Goal: Information Seeking & Learning: Learn about a topic

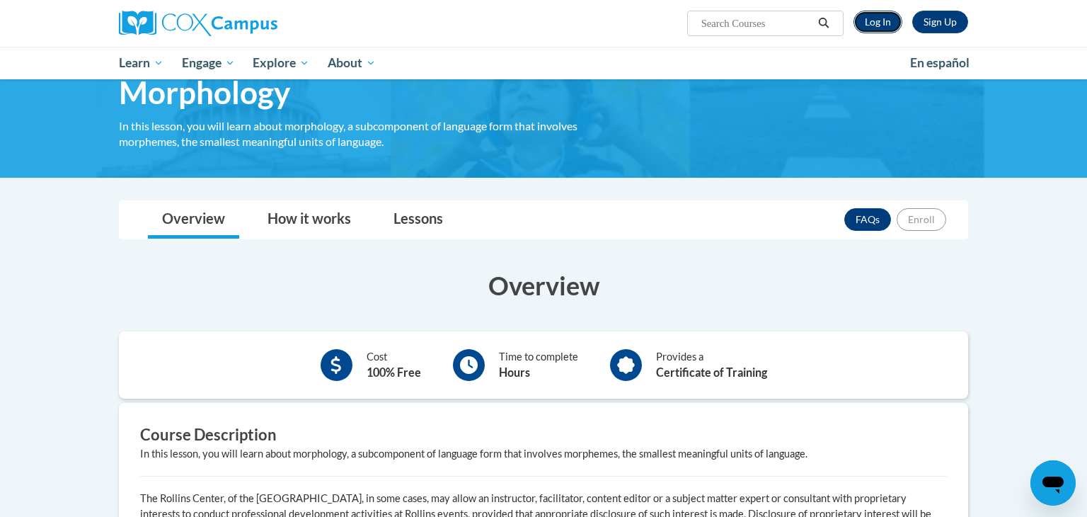
click at [878, 31] on link "Log In" at bounding box center [878, 22] width 49 height 23
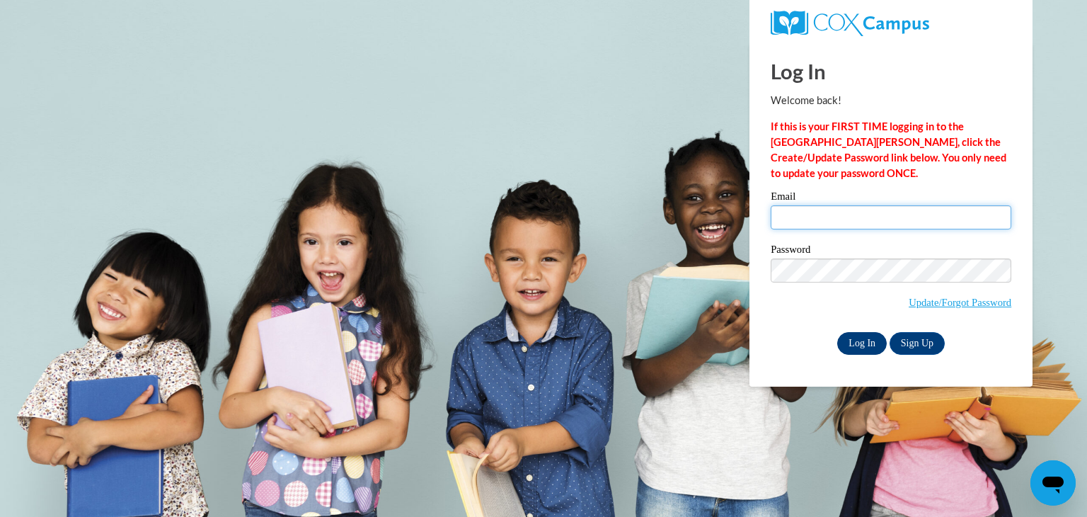
type input "arkingsford2018@gmail.com"
click at [873, 341] on input "Log In" at bounding box center [862, 343] width 50 height 23
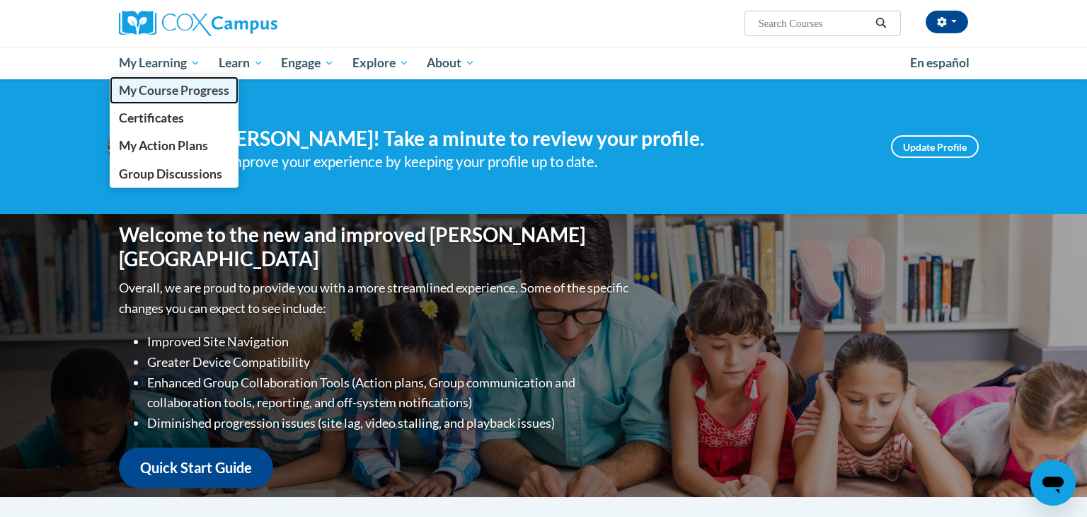
click at [206, 91] on span "My Course Progress" at bounding box center [174, 90] width 110 height 15
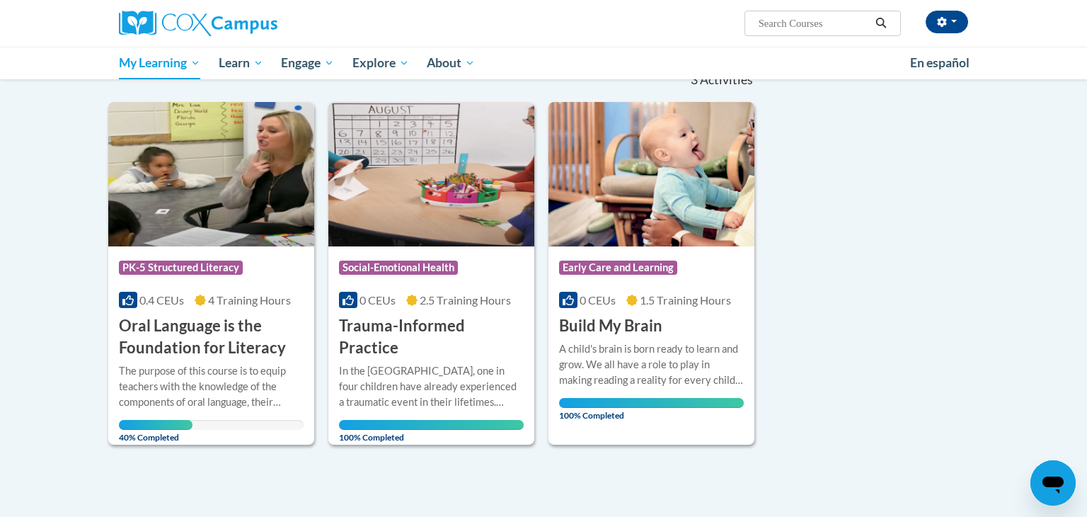
scroll to position [156, 0]
click at [212, 364] on div "The purpose of this course is to equip teachers with the knowledge of the compo…" at bounding box center [211, 385] width 185 height 47
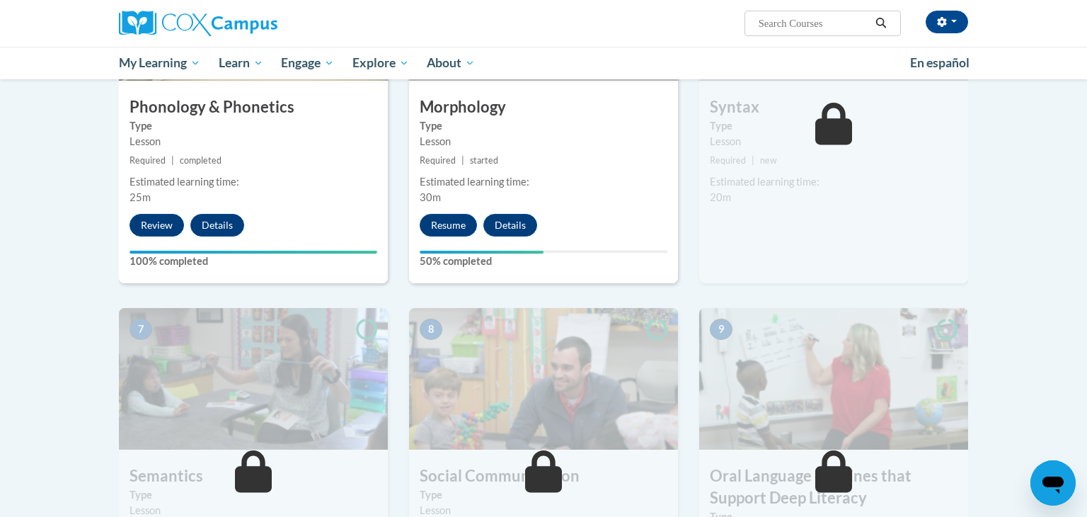
scroll to position [844, 0]
click at [425, 220] on button "Resume" at bounding box center [448, 224] width 57 height 23
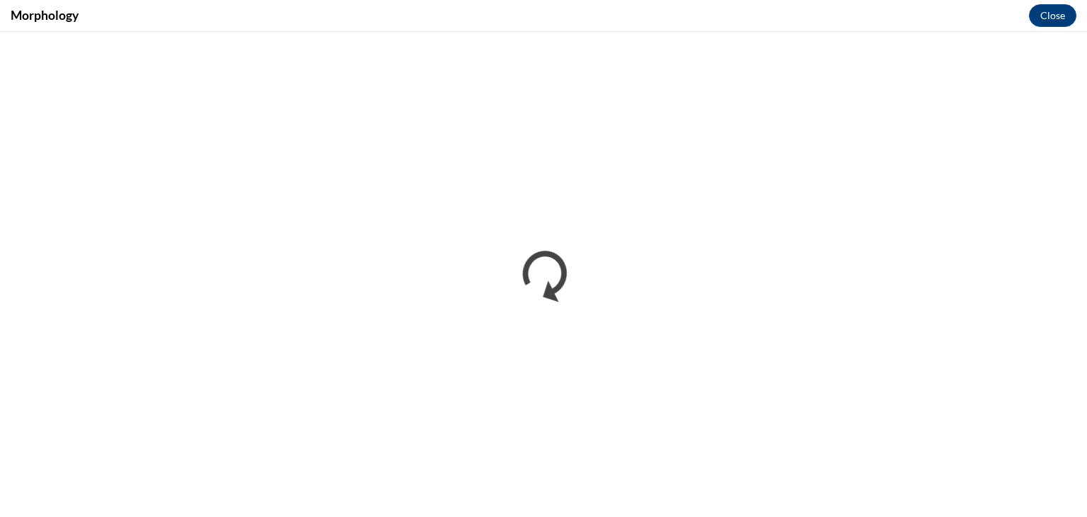
scroll to position [0, 0]
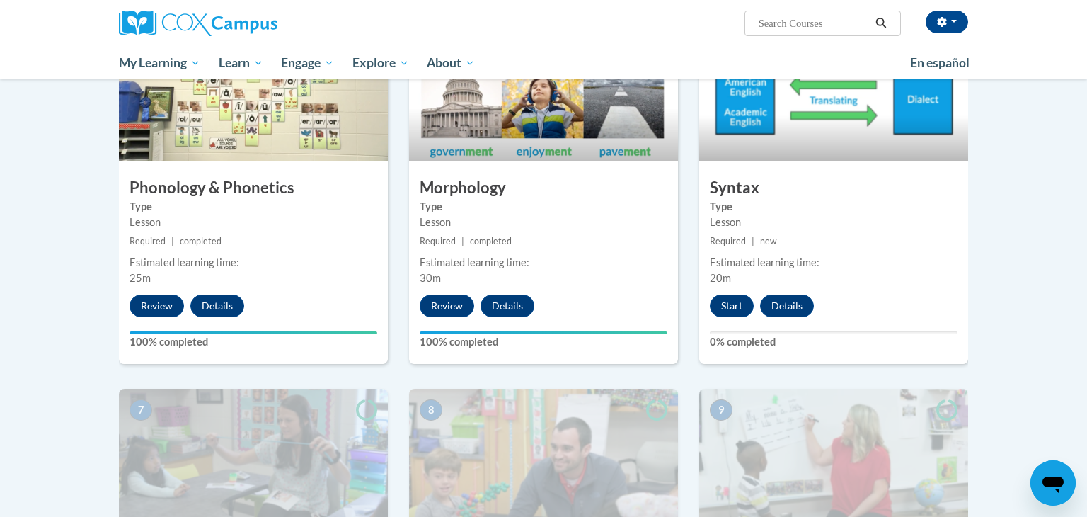
scroll to position [772, 0]
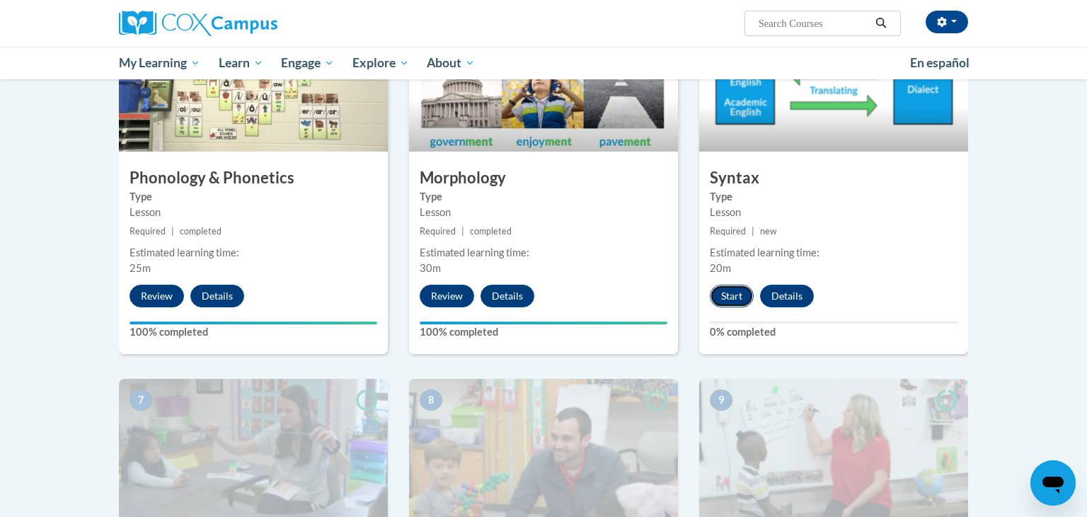
click at [724, 296] on button "Start" at bounding box center [732, 296] width 44 height 23
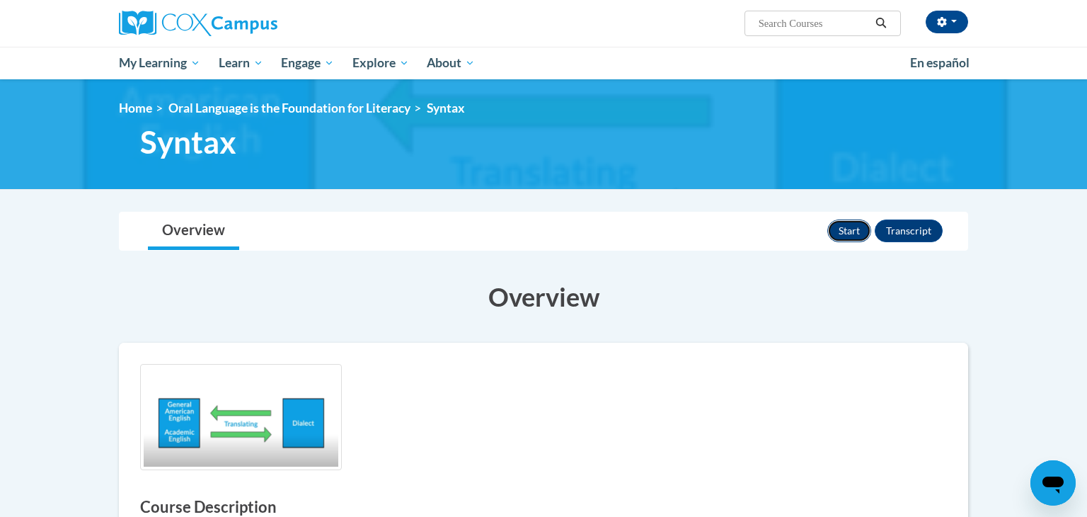
click at [836, 234] on button "Start" at bounding box center [849, 230] width 44 height 23
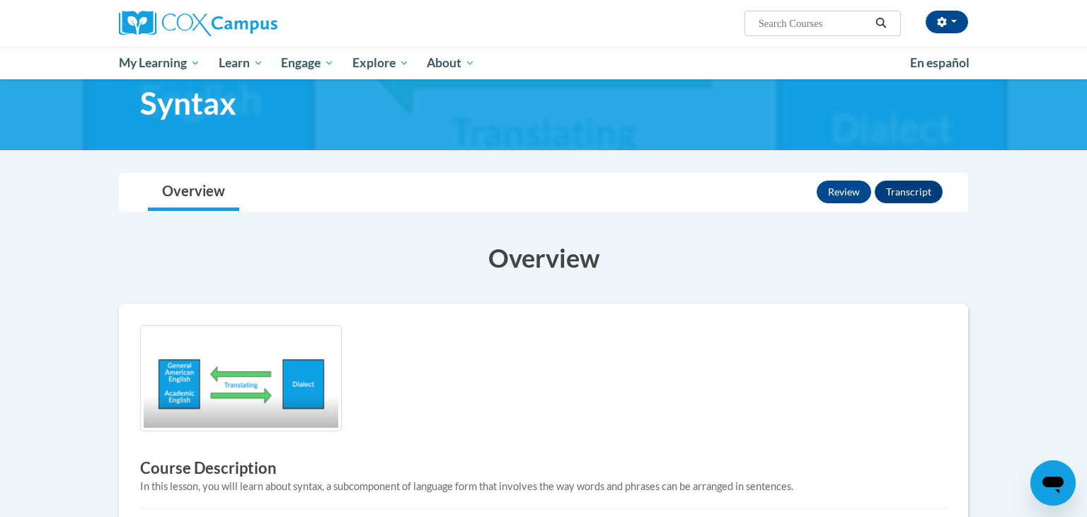
scroll to position [35, 0]
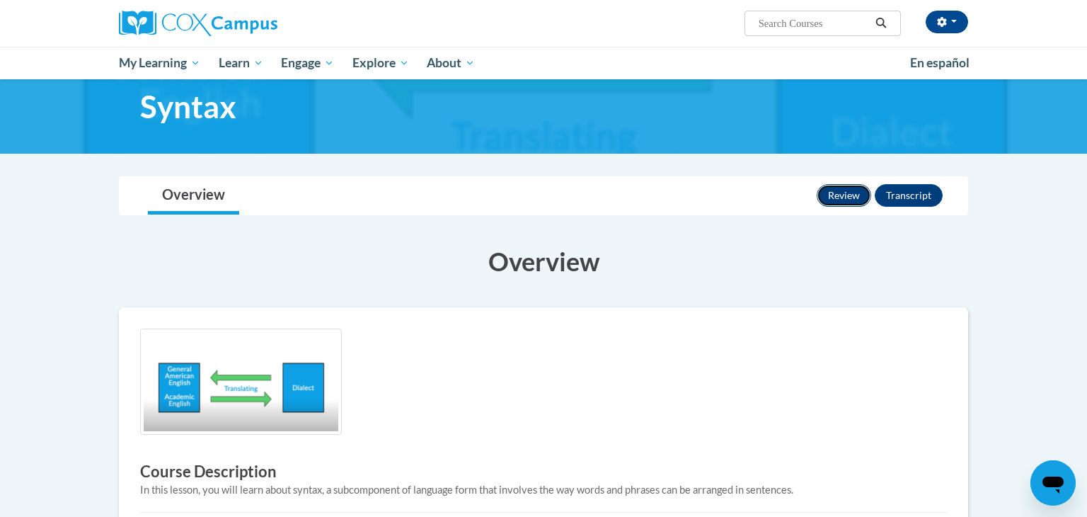
click at [838, 193] on button "Review" at bounding box center [844, 195] width 54 height 23
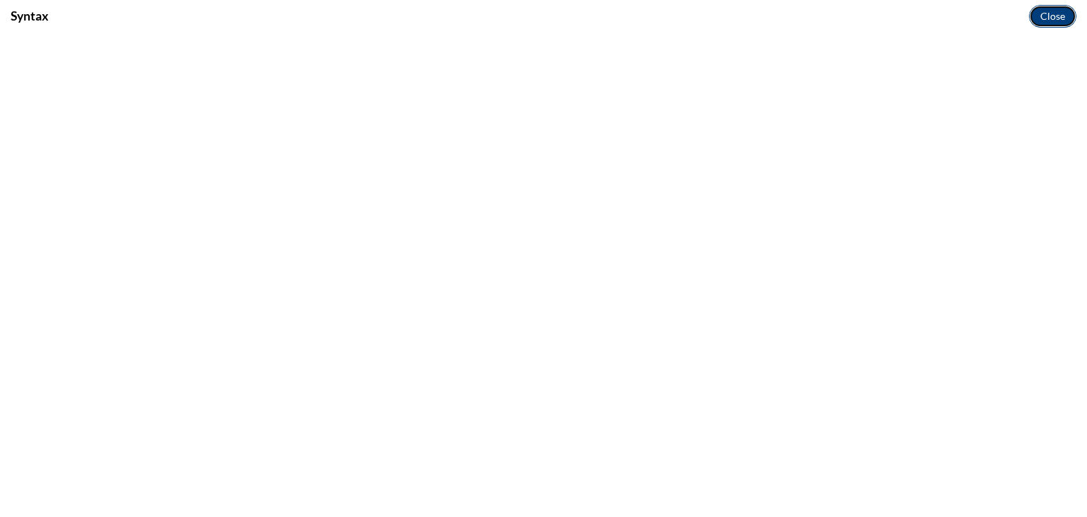
click at [1047, 11] on button "Close" at bounding box center [1052, 16] width 47 height 23
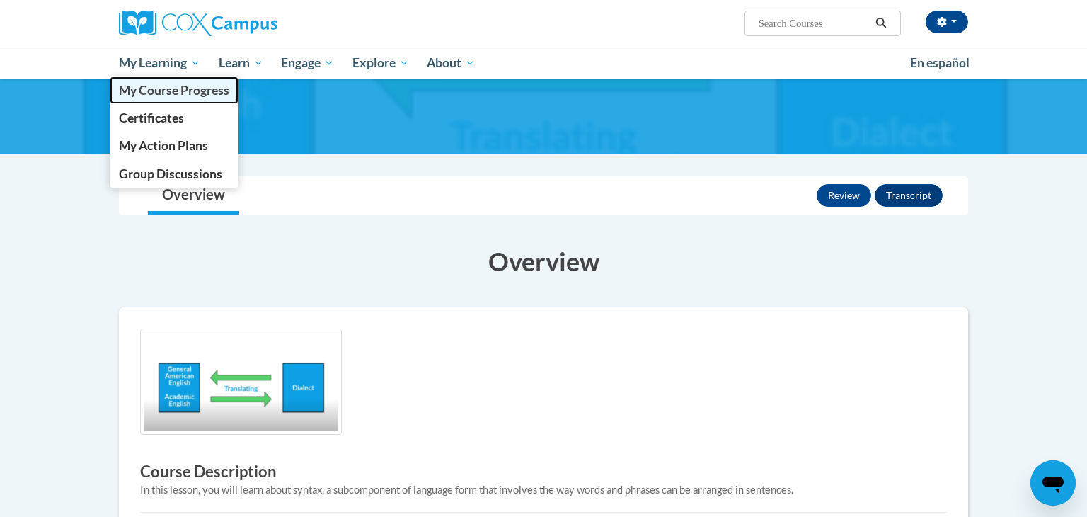
click at [175, 98] on link "My Course Progress" at bounding box center [174, 90] width 129 height 28
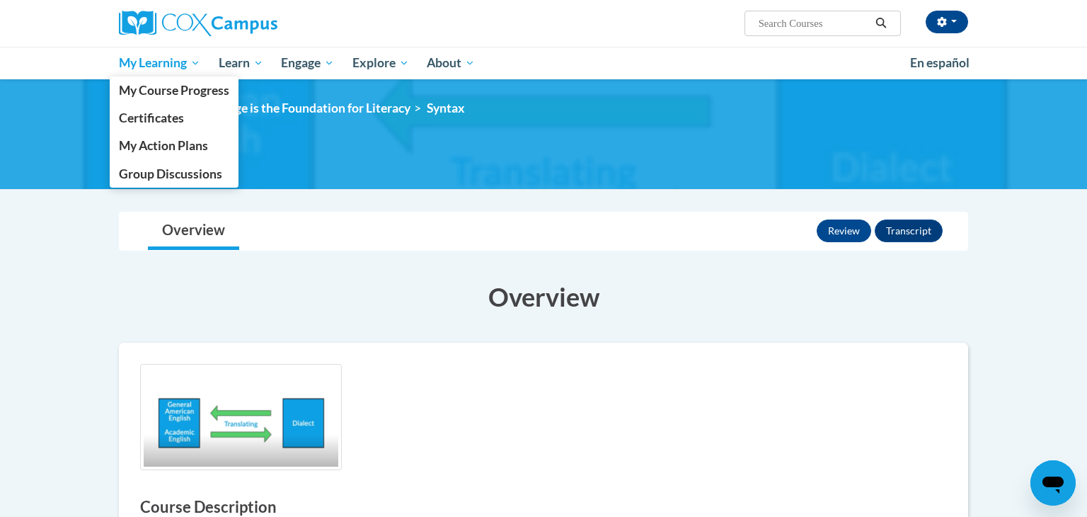
click at [181, 61] on span "My Learning" at bounding box center [159, 62] width 81 height 17
click at [178, 84] on span "My Course Progress" at bounding box center [174, 90] width 110 height 15
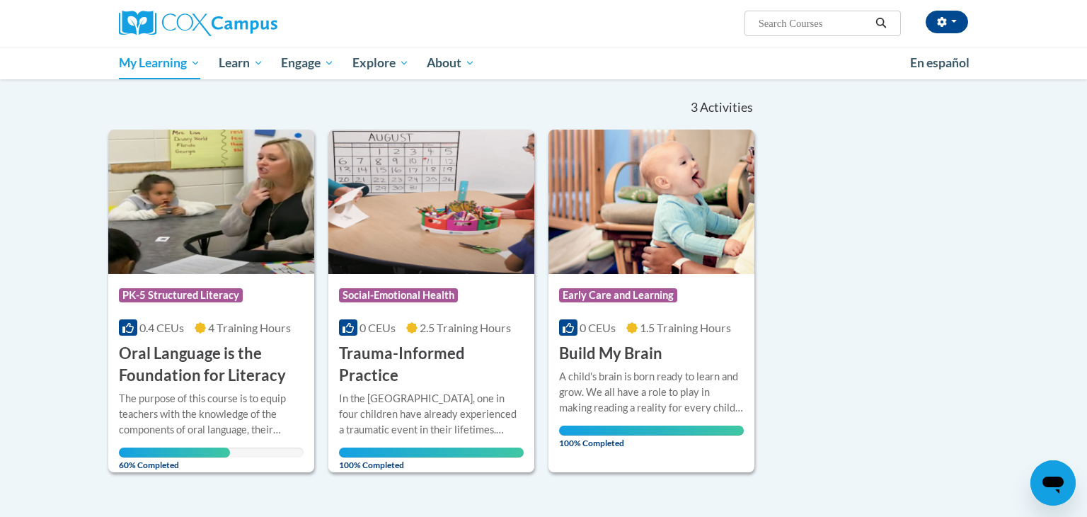
scroll to position [130, 0]
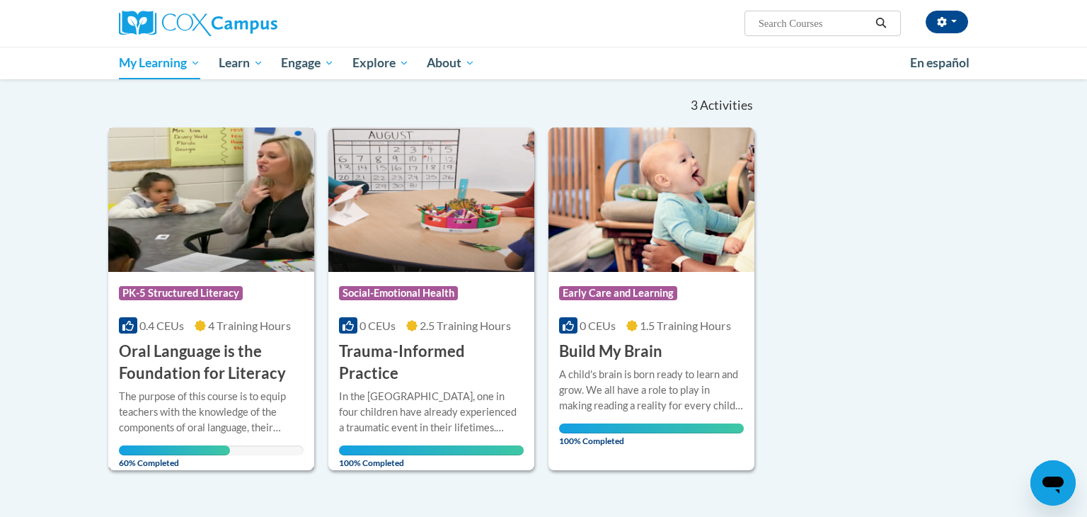
click at [231, 354] on h3 "Oral Language is the Foundation for Literacy" at bounding box center [211, 362] width 185 height 44
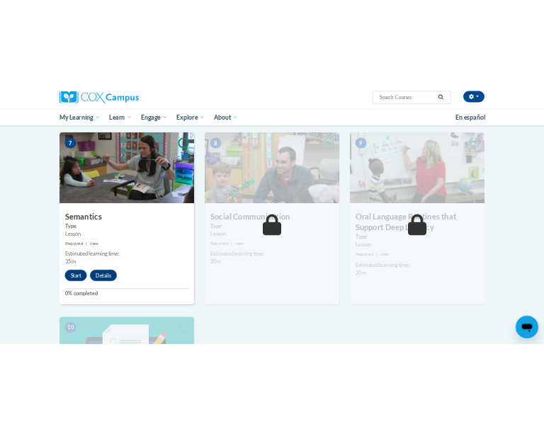
scroll to position [1055, 0]
